Goal: Information Seeking & Learning: Learn about a topic

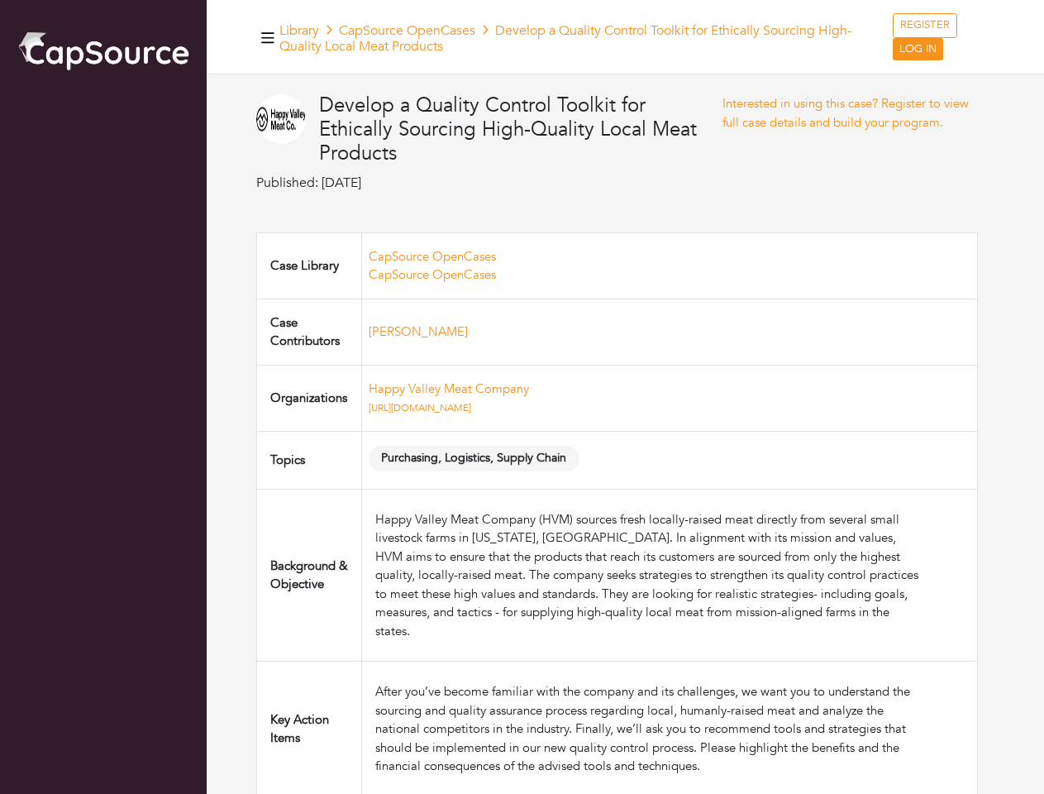
click at [522, 397] on td "Happy Valley Meat Company https://happyvalleymeat.com" at bounding box center [669, 398] width 616 height 66
click at [268, 37] on icon "button" at bounding box center [267, 37] width 13 height 11
